Goal: Communication & Community: Answer question/provide support

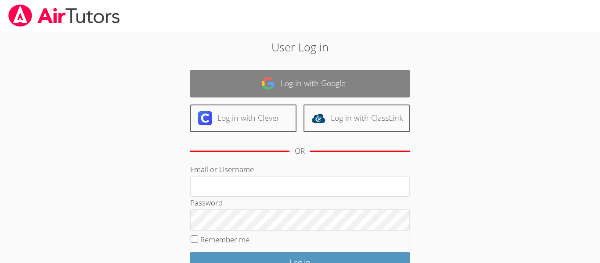
click at [268, 83] on img at bounding box center [268, 83] width 14 height 14
click at [286, 76] on link "Log in with Google" at bounding box center [300, 84] width 220 height 28
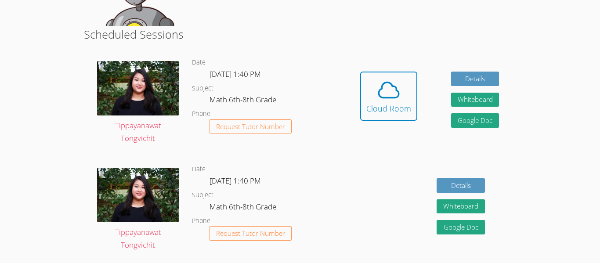
scroll to position [204, 0]
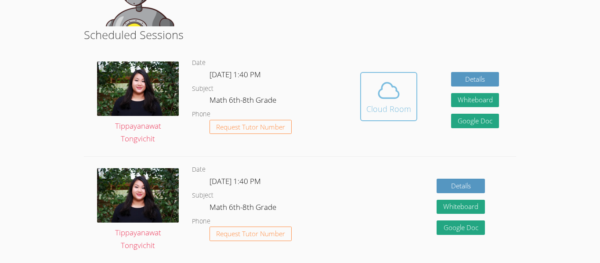
click at [383, 105] on div "Cloud Room" at bounding box center [388, 109] width 45 height 12
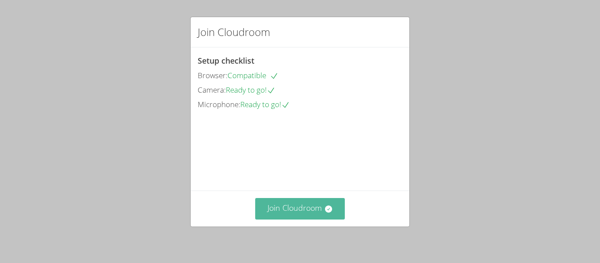
click at [301, 210] on button "Join Cloudroom" at bounding box center [300, 209] width 90 height 22
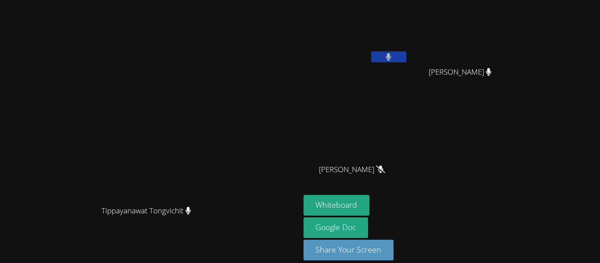
click at [408, 46] on video at bounding box center [355, 33] width 105 height 59
click at [408, 49] on video at bounding box center [355, 33] width 105 height 59
click at [406, 56] on button at bounding box center [388, 56] width 35 height 11
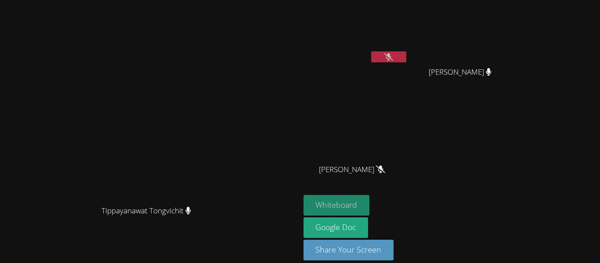
click at [370, 203] on button "Whiteboard" at bounding box center [336, 205] width 66 height 21
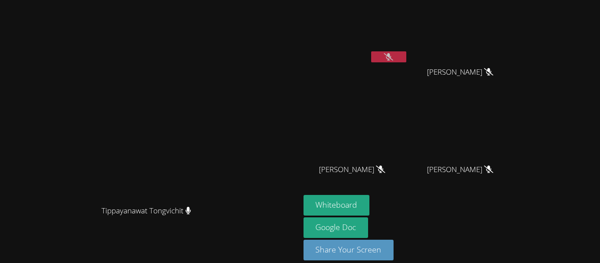
click at [406, 59] on button at bounding box center [388, 56] width 35 height 11
click at [406, 57] on button at bounding box center [388, 56] width 35 height 11
